Goal: Information Seeking & Learning: Learn about a topic

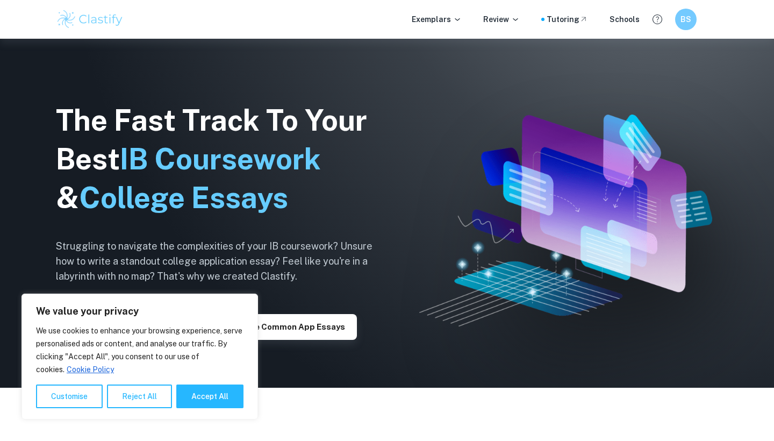
scroll to position [98, 0]
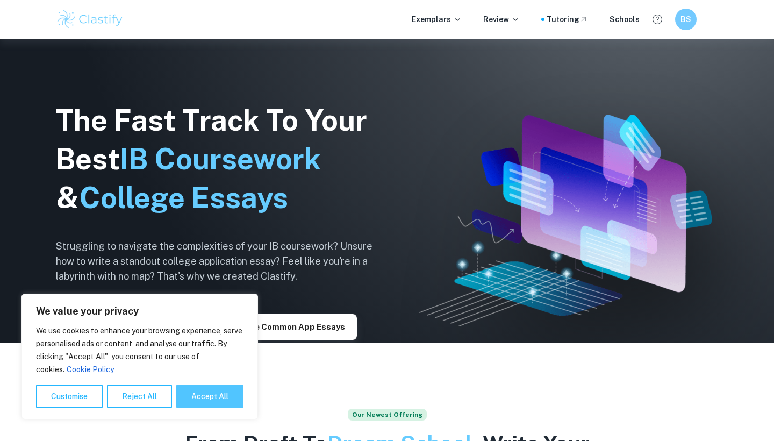
click at [196, 395] on button "Accept All" at bounding box center [209, 396] width 67 height 24
checkbox input "true"
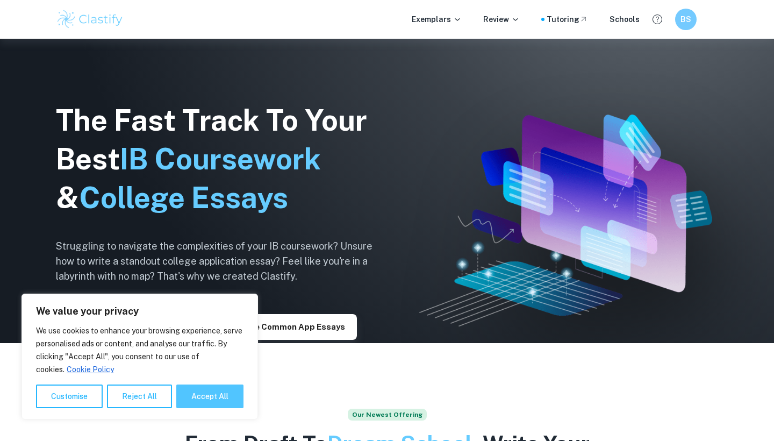
checkbox input "true"
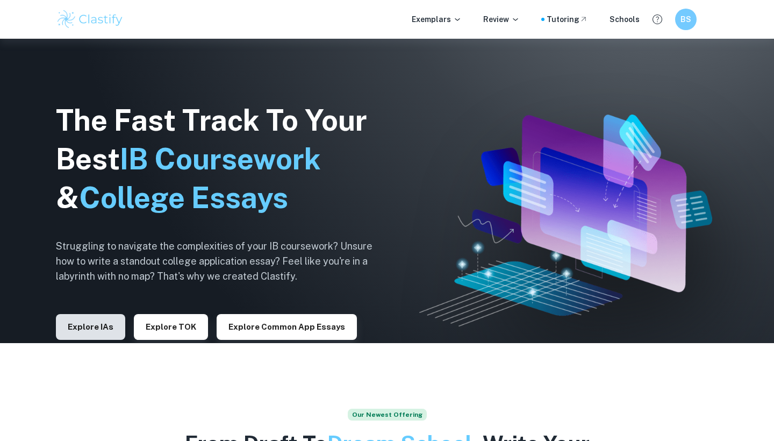
click at [101, 330] on button "Explore IAs" at bounding box center [90, 327] width 69 height 26
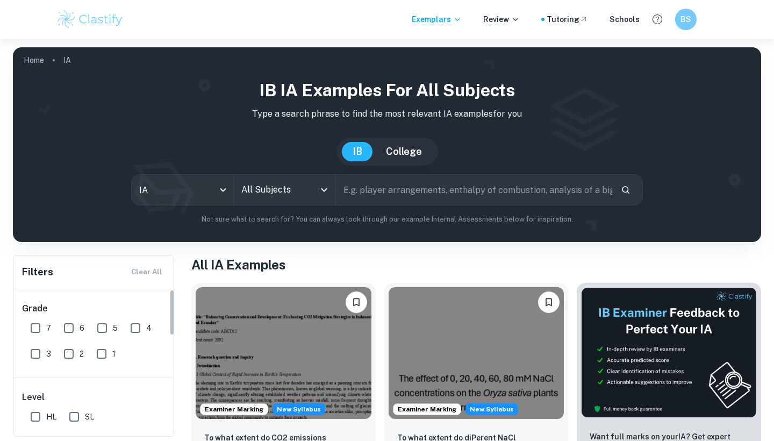
scroll to position [34, 0]
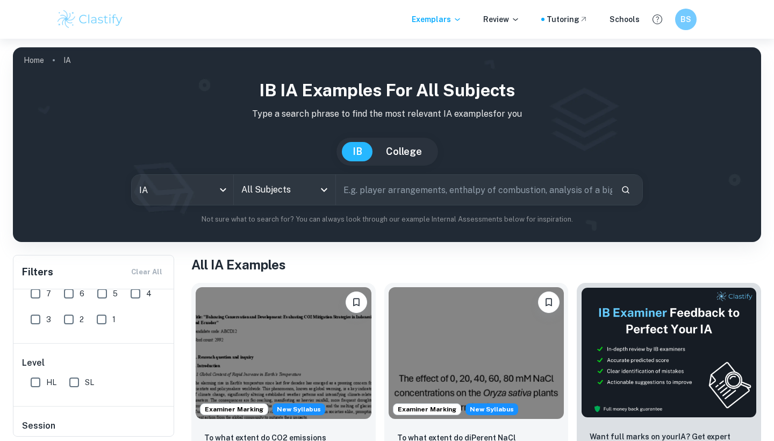
click at [349, 189] on input "text" at bounding box center [474, 190] width 276 height 30
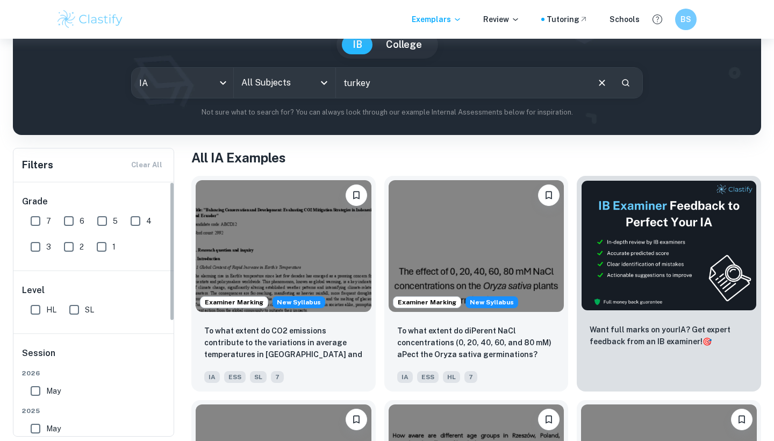
scroll to position [0, 0]
type input "turkey"
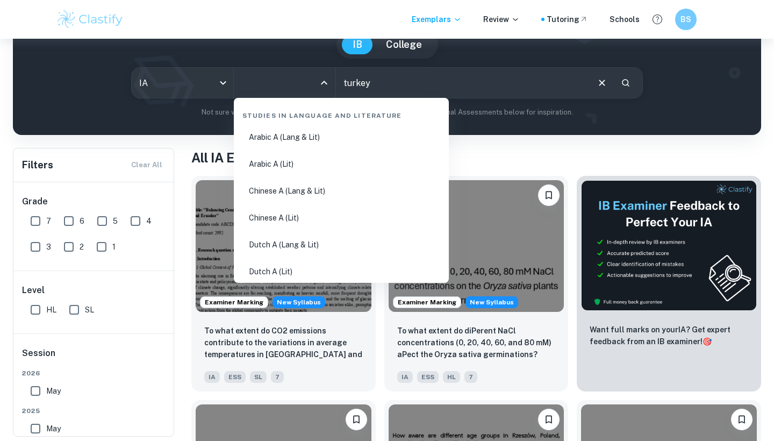
drag, startPoint x: 255, startPoint y: 80, endPoint x: 272, endPoint y: 82, distance: 17.3
click at [255, 80] on input "All Subjects" at bounding box center [277, 83] width 76 height 20
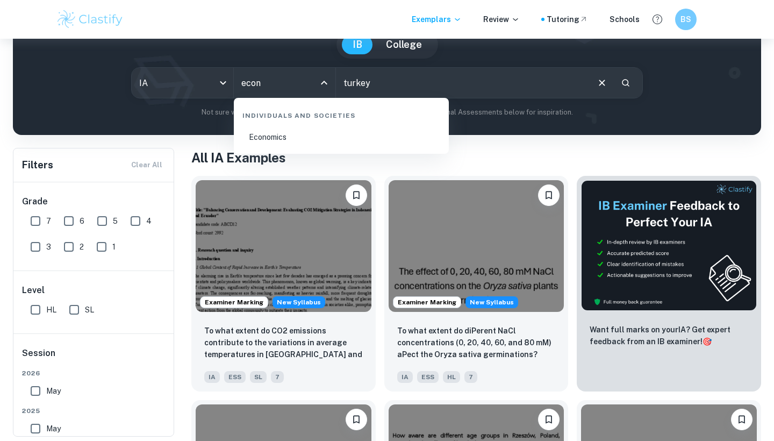
click at [312, 145] on li "Economics" at bounding box center [341, 137] width 206 height 25
type input "Economics"
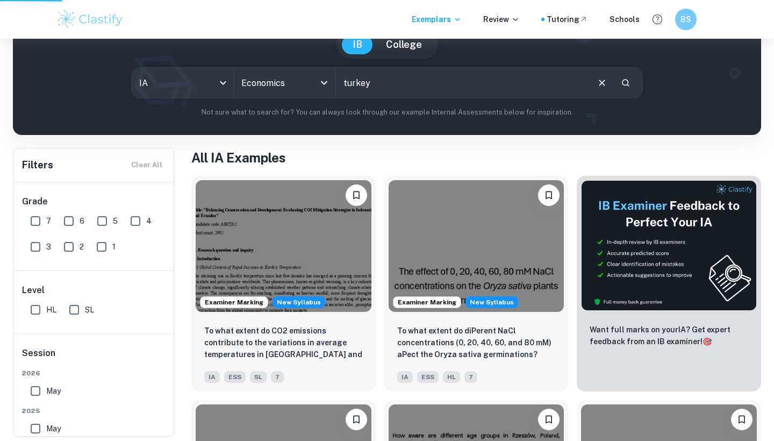
scroll to position [94, 0]
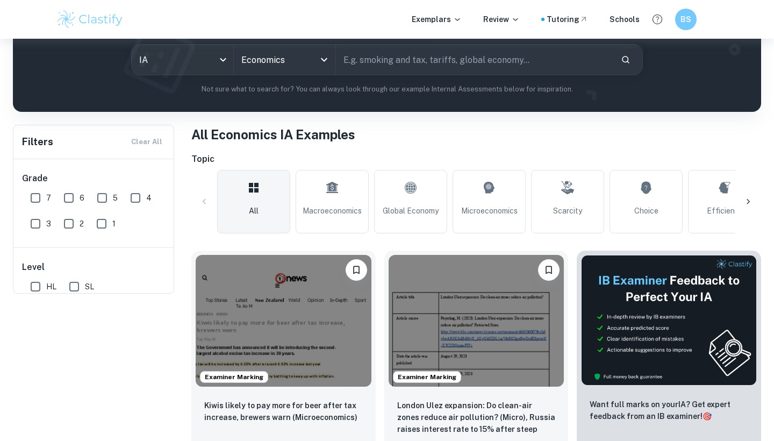
scroll to position [-1, 0]
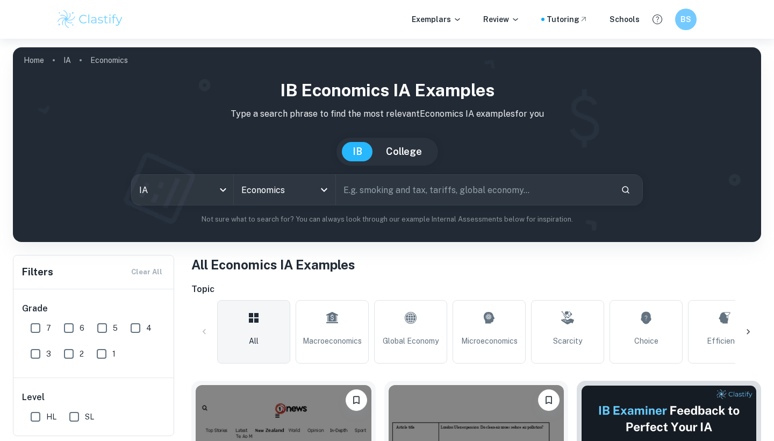
click at [419, 193] on input "text" at bounding box center [474, 190] width 276 height 30
type input "turkey"
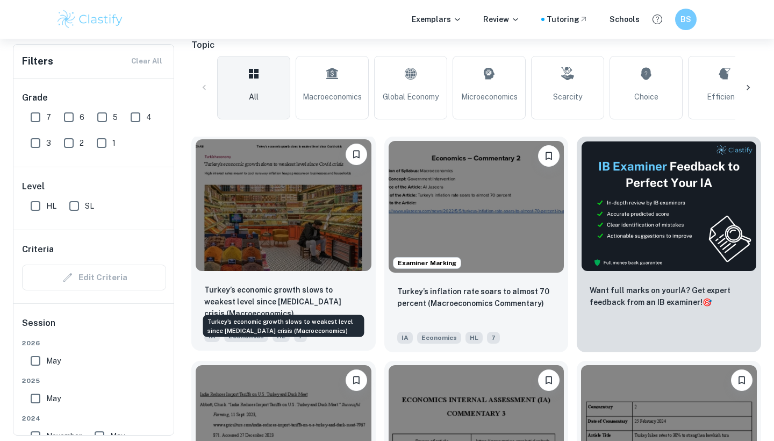
scroll to position [201, 0]
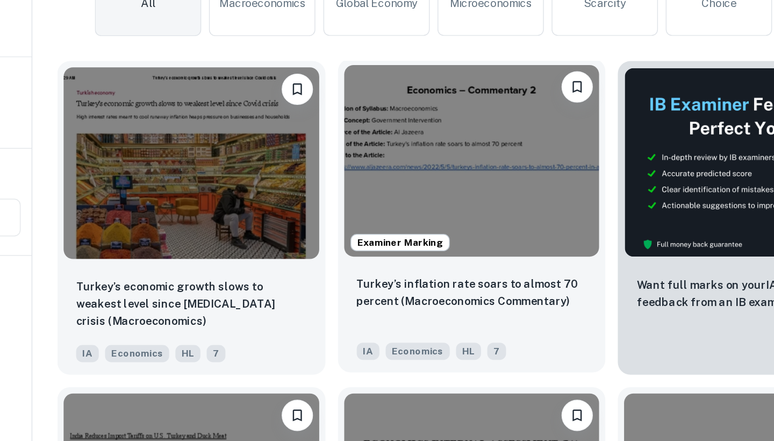
click at [389, 182] on img at bounding box center [477, 248] width 176 height 132
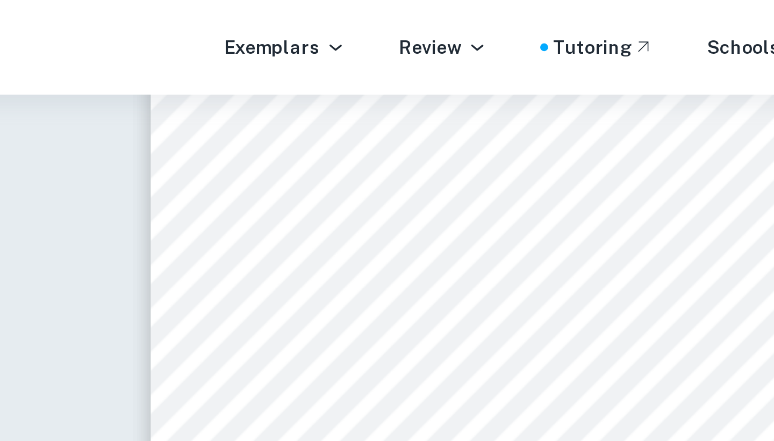
scroll to position [1405, 0]
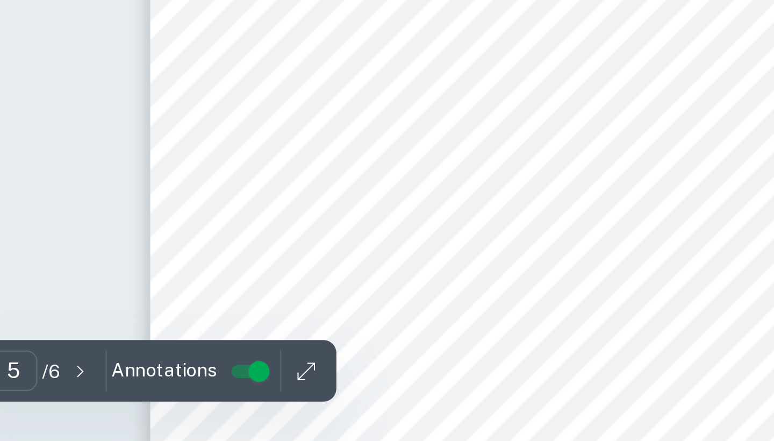
type input "6"
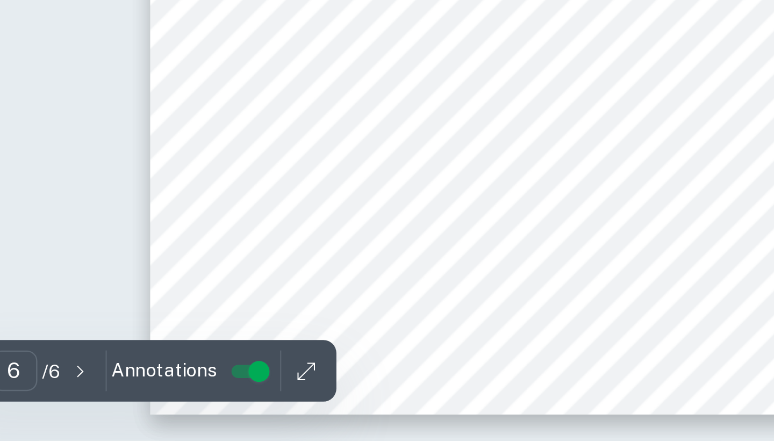
scroll to position [2084, 0]
